Goal: Task Accomplishment & Management: Use online tool/utility

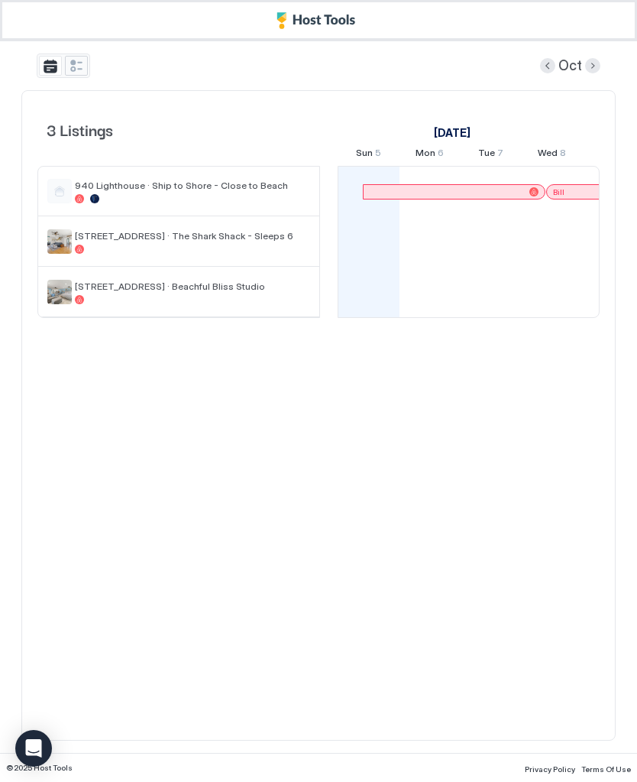
click at [87, 66] on button "tab-group" at bounding box center [76, 66] width 23 height 20
click at [48, 73] on button "tab-group" at bounding box center [50, 66] width 23 height 20
click at [65, 67] on button "tab-group" at bounding box center [76, 66] width 23 height 20
click at [54, 72] on button "tab-group" at bounding box center [50, 66] width 23 height 20
click at [51, 65] on button "tab-group" at bounding box center [50, 66] width 23 height 20
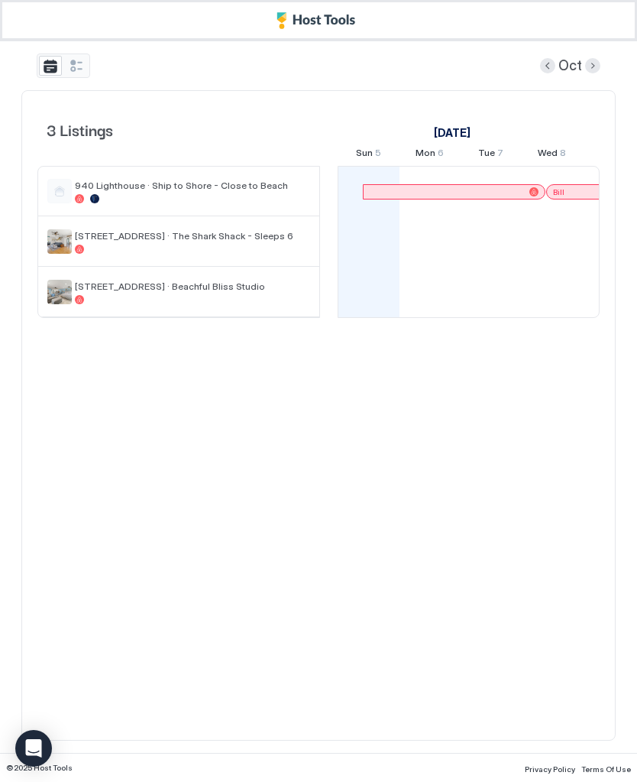
click at [51, 64] on button "tab-group" at bounding box center [50, 66] width 23 height 20
click at [55, 71] on button "tab-group" at bounding box center [50, 66] width 23 height 20
click at [83, 60] on button "tab-group" at bounding box center [76, 66] width 23 height 20
click at [51, 69] on button "tab-group" at bounding box center [50, 66] width 23 height 20
click at [86, 61] on button "tab-group" at bounding box center [76, 66] width 23 height 20
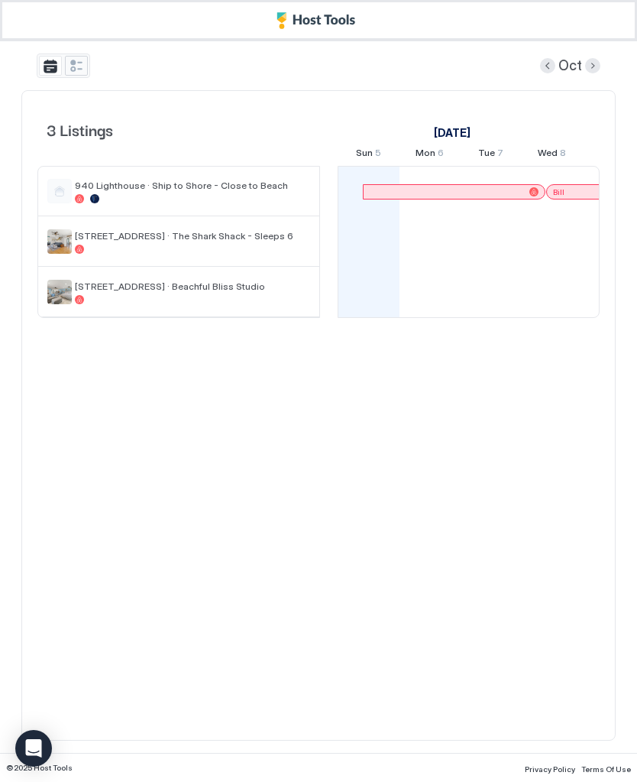
click at [79, 61] on button "tab-group" at bounding box center [76, 66] width 23 height 20
click at [82, 63] on button "tab-group" at bounding box center [76, 66] width 23 height 20
